Goal: Transaction & Acquisition: Subscribe to service/newsletter

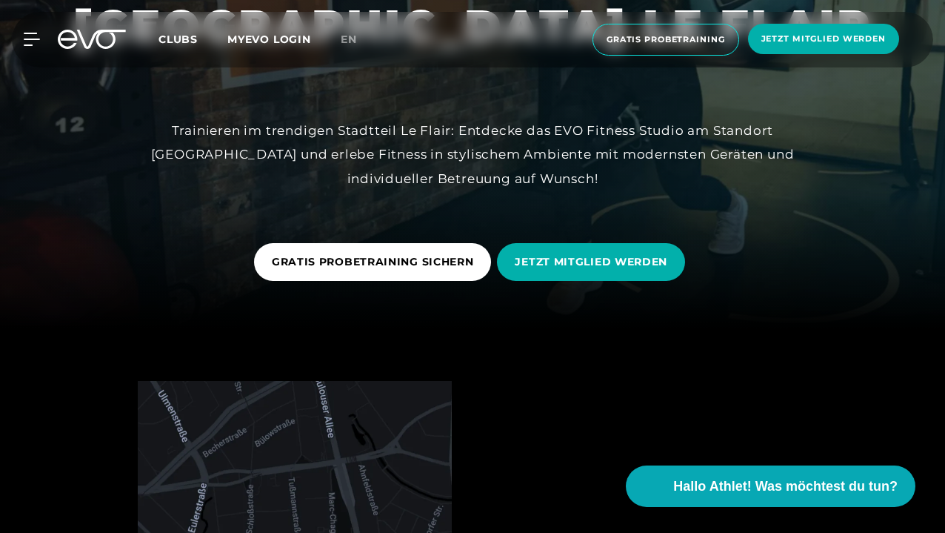
scroll to position [227, 0]
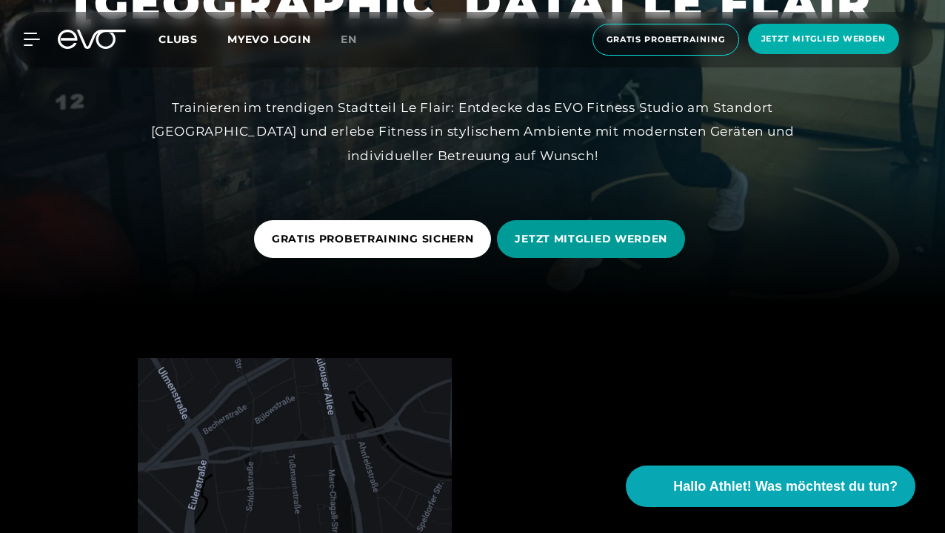
click at [600, 237] on span "JETZT MITGLIED WERDEN" at bounding box center [591, 239] width 153 height 16
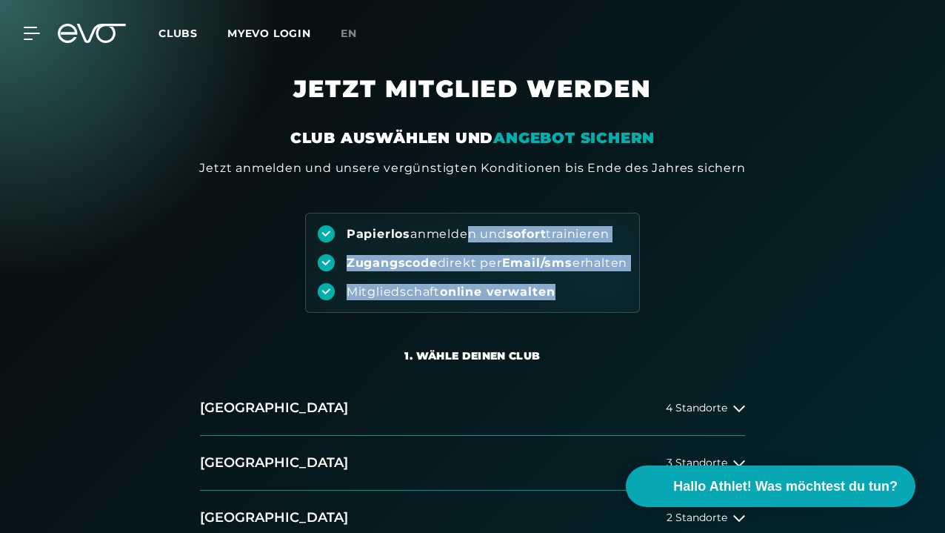
drag, startPoint x: 461, startPoint y: 235, endPoint x: 574, endPoint y: 287, distance: 124.9
click at [574, 287] on div "Papierlos anmelden und sofort trainieren Zugangscode direkt per Email/sms erhal…" at bounding box center [472, 263] width 335 height 100
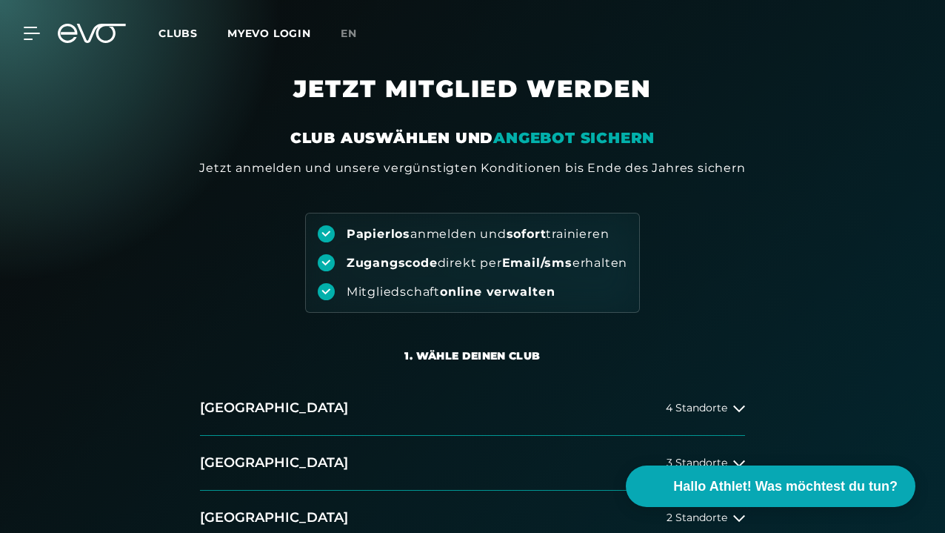
click at [578, 173] on div "Jetzt anmelden und unsere vergünstigten Konditionen bis Ende des Jahres sichern" at bounding box center [472, 168] width 546 height 18
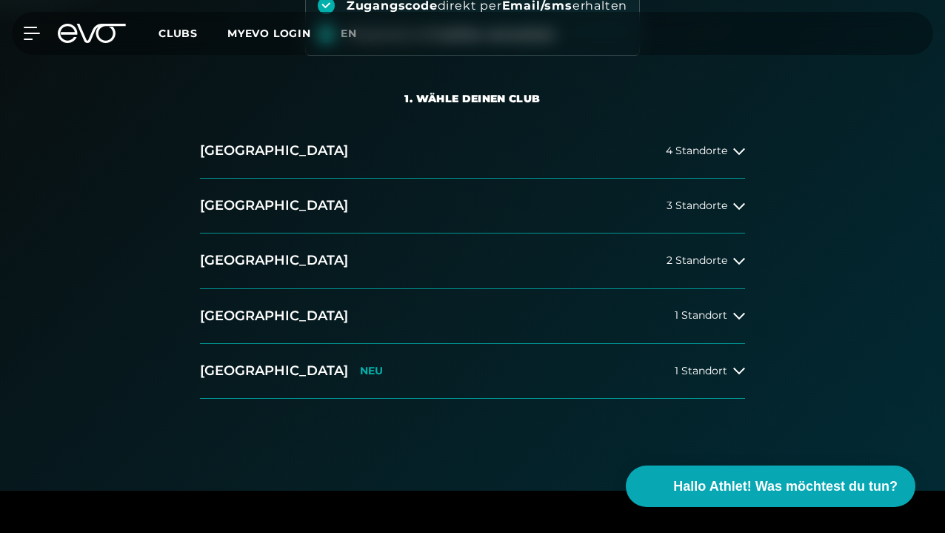
scroll to position [261, 0]
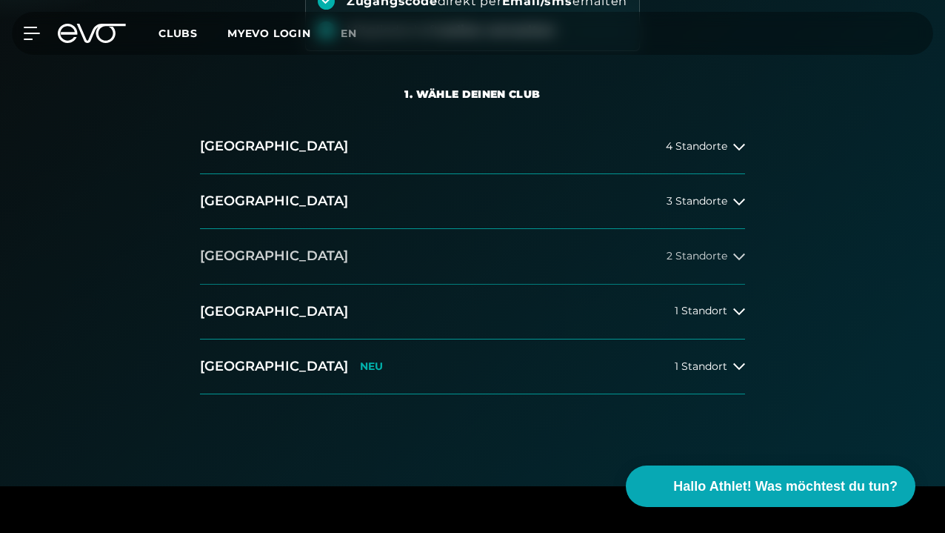
click at [730, 253] on div "2 Standorte" at bounding box center [706, 256] width 79 height 12
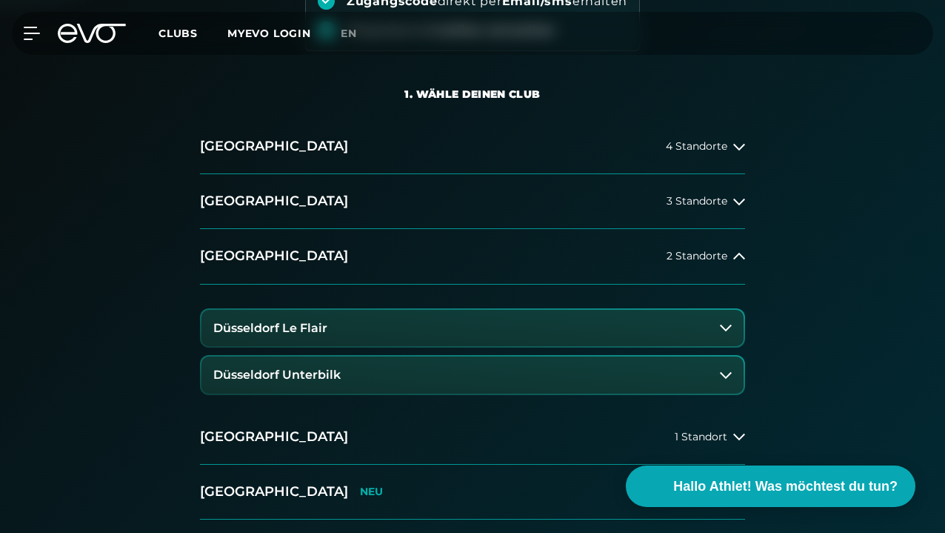
click at [289, 327] on h3 "Düsseldorf Le Flair" at bounding box center [270, 327] width 114 height 13
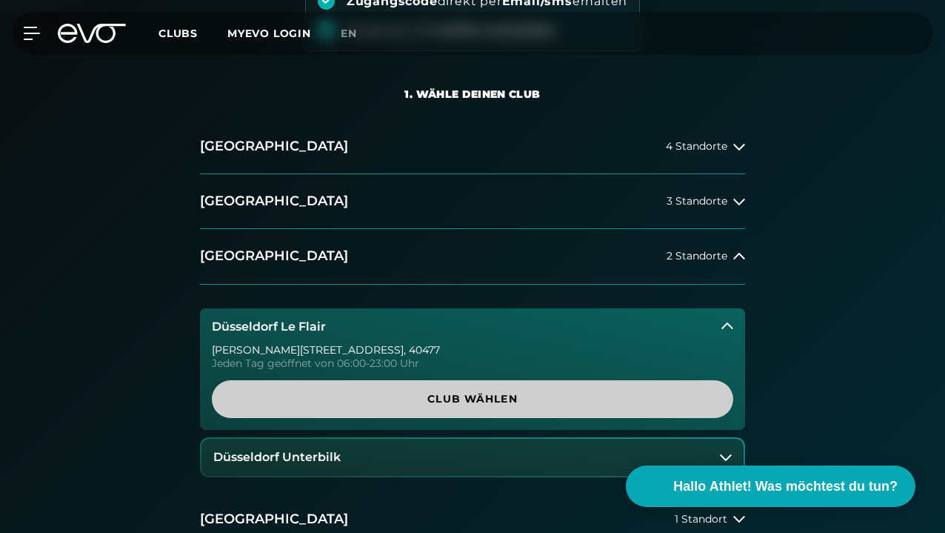
click at [432, 396] on span "Club wählen" at bounding box center [473, 399] width 486 height 16
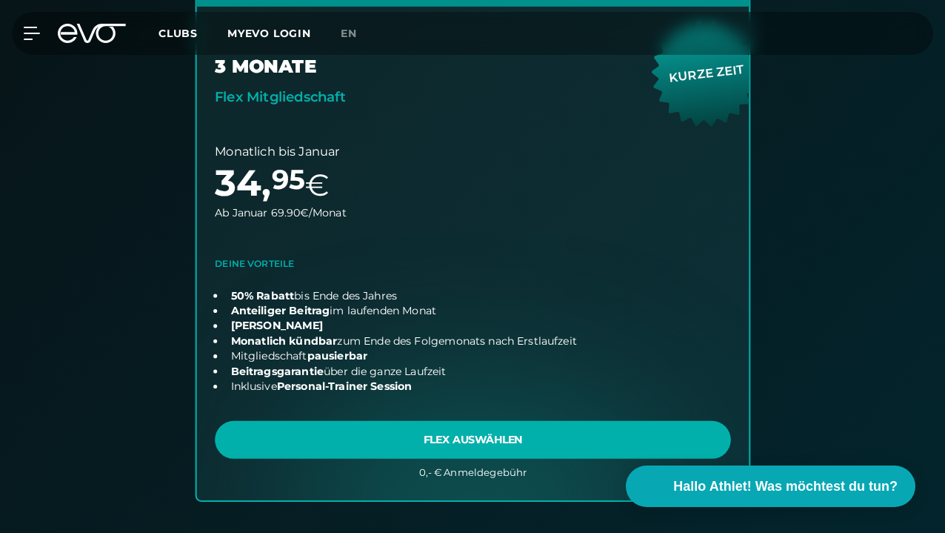
scroll to position [1005, 0]
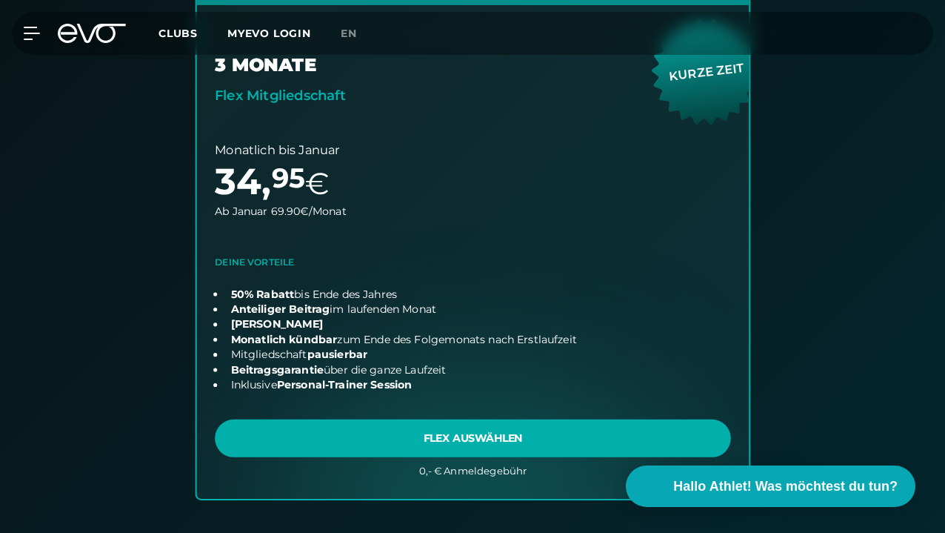
click at [480, 437] on link "choose plan" at bounding box center [472, 236] width 553 height 524
